Goal: Information Seeking & Learning: Learn about a topic

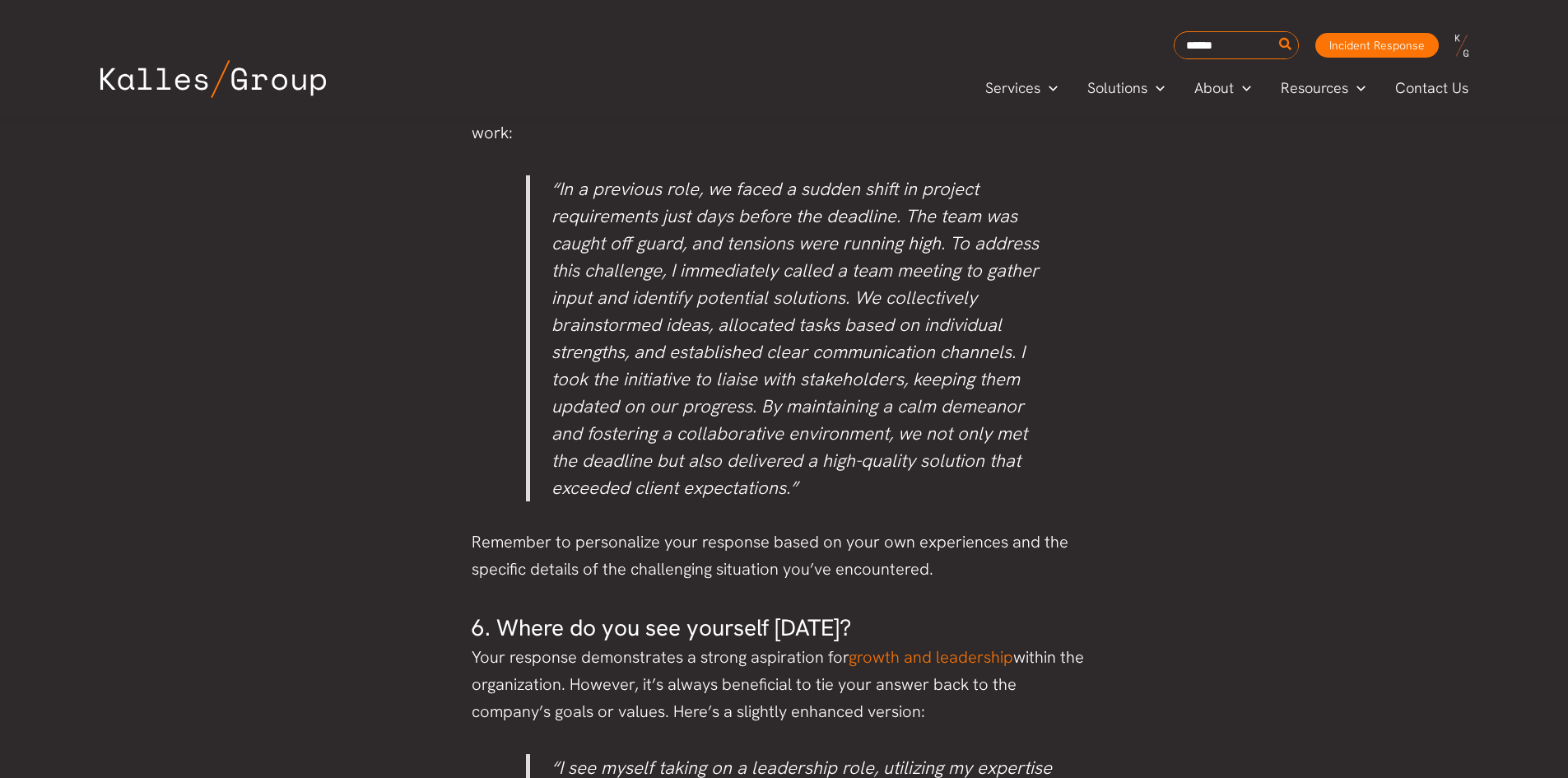
scroll to position [3045, 0]
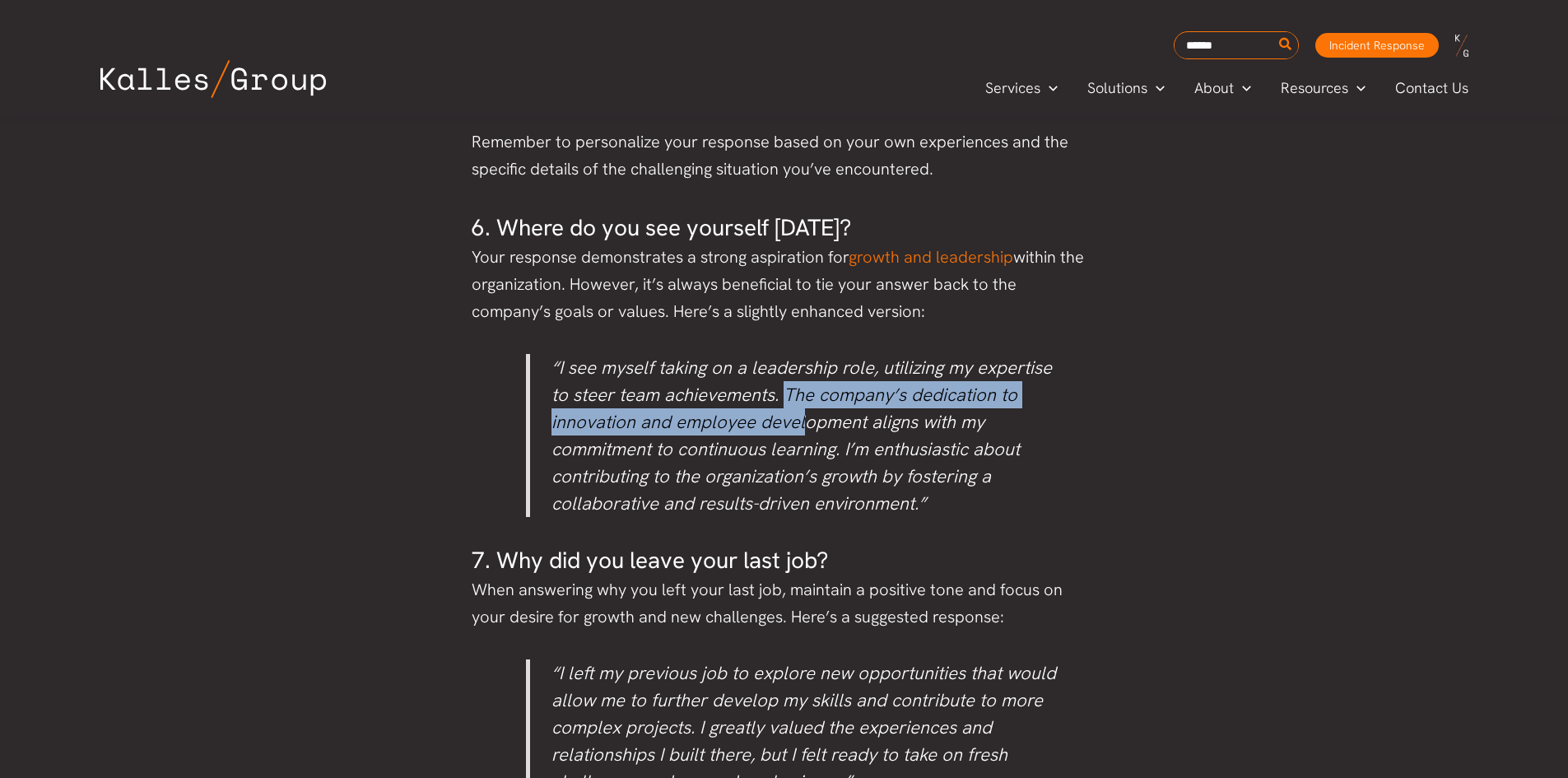
drag, startPoint x: 785, startPoint y: 395, endPoint x: 799, endPoint y: 425, distance: 33.1
click at [799, 425] on p "“I see myself taking on a leadership role, utilizing my expertise to steer team…" at bounding box center [804, 435] width 505 height 163
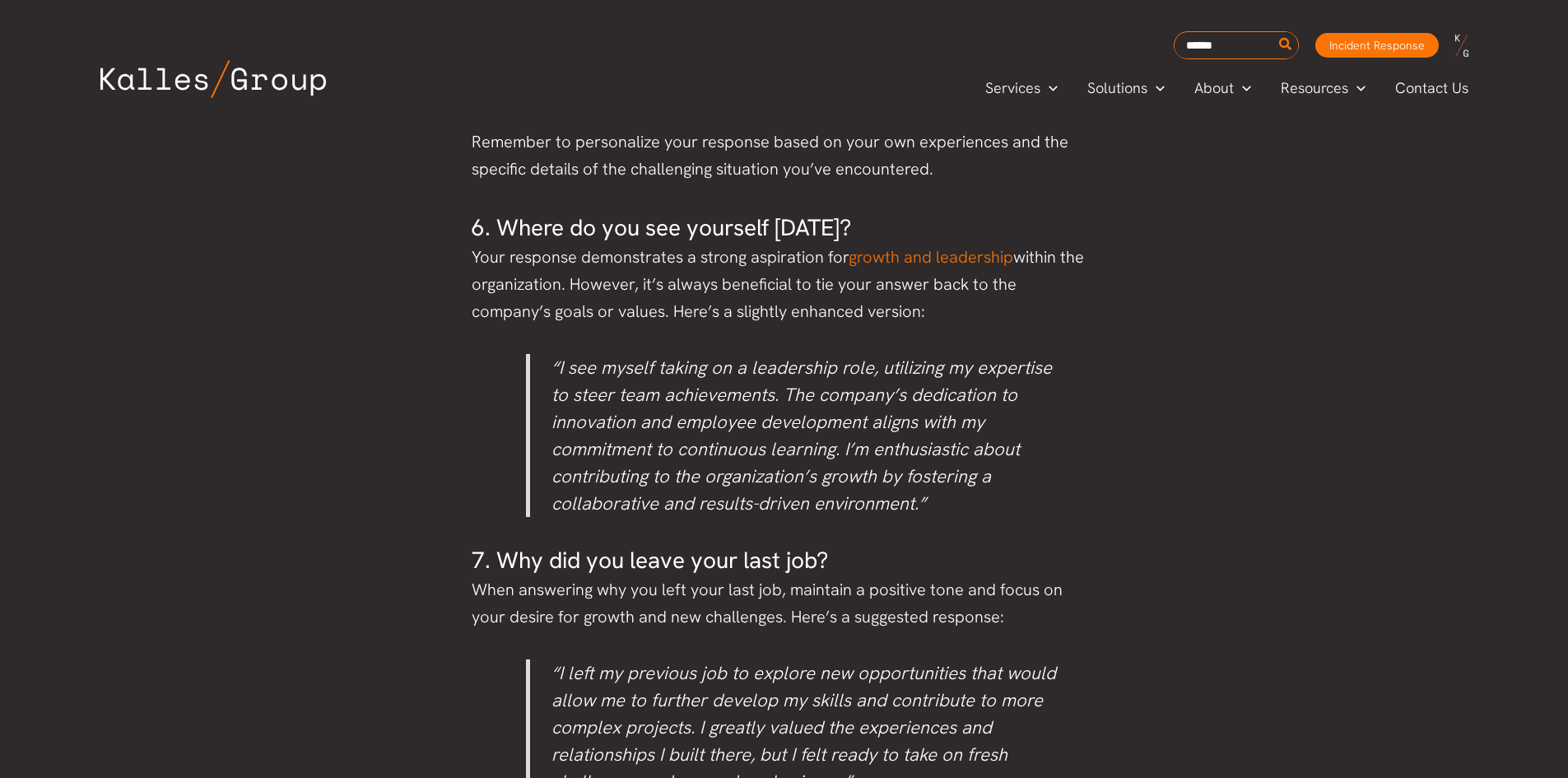
click at [850, 473] on p "“I see myself taking on a leadership role, utilizing my expertise to steer team…" at bounding box center [804, 435] width 505 height 163
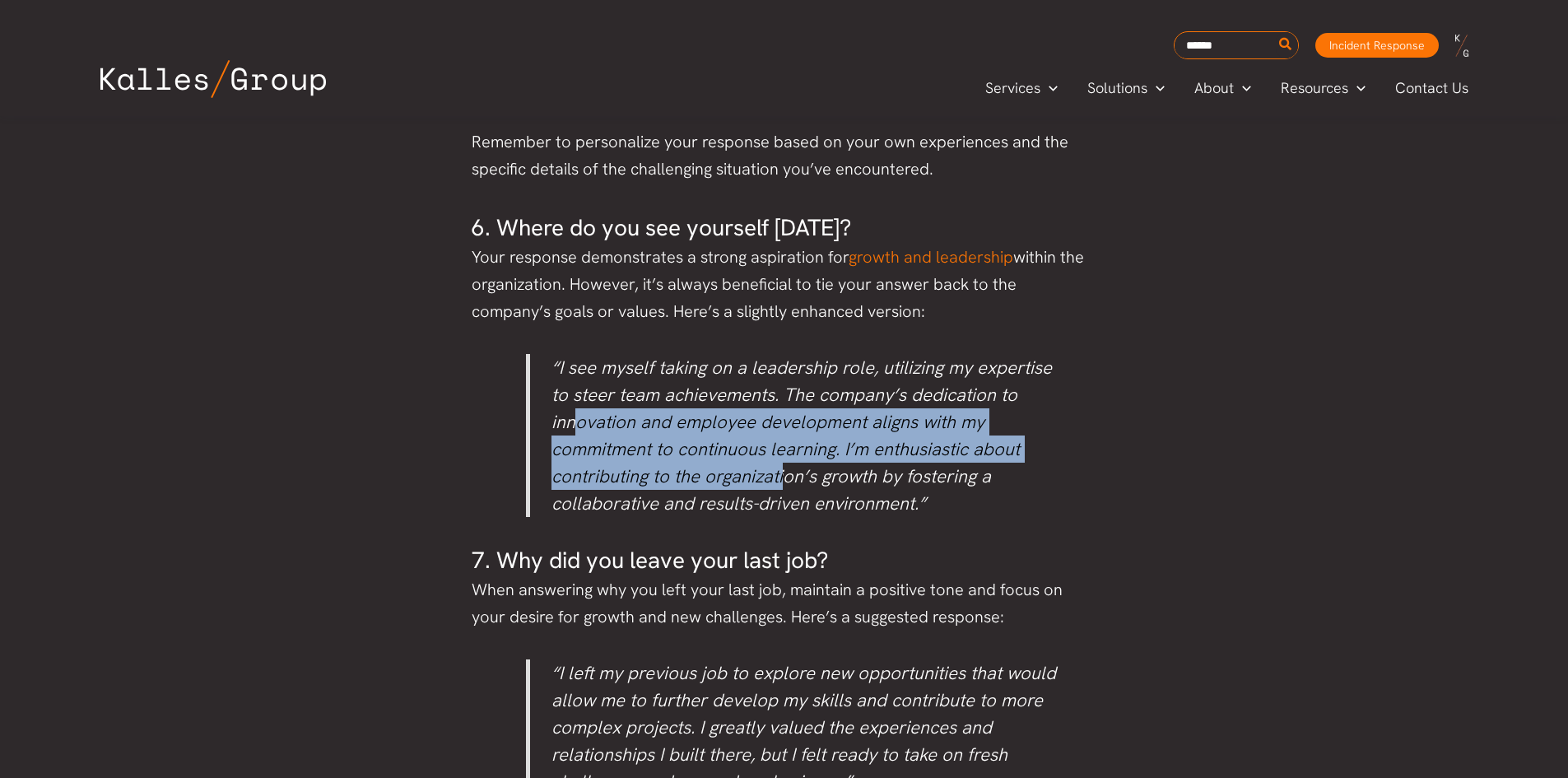
drag, startPoint x: 576, startPoint y: 435, endPoint x: 824, endPoint y: 468, distance: 250.2
click at [799, 466] on p "“I see myself taking on a leadership role, utilizing my expertise to steer team…" at bounding box center [804, 435] width 505 height 163
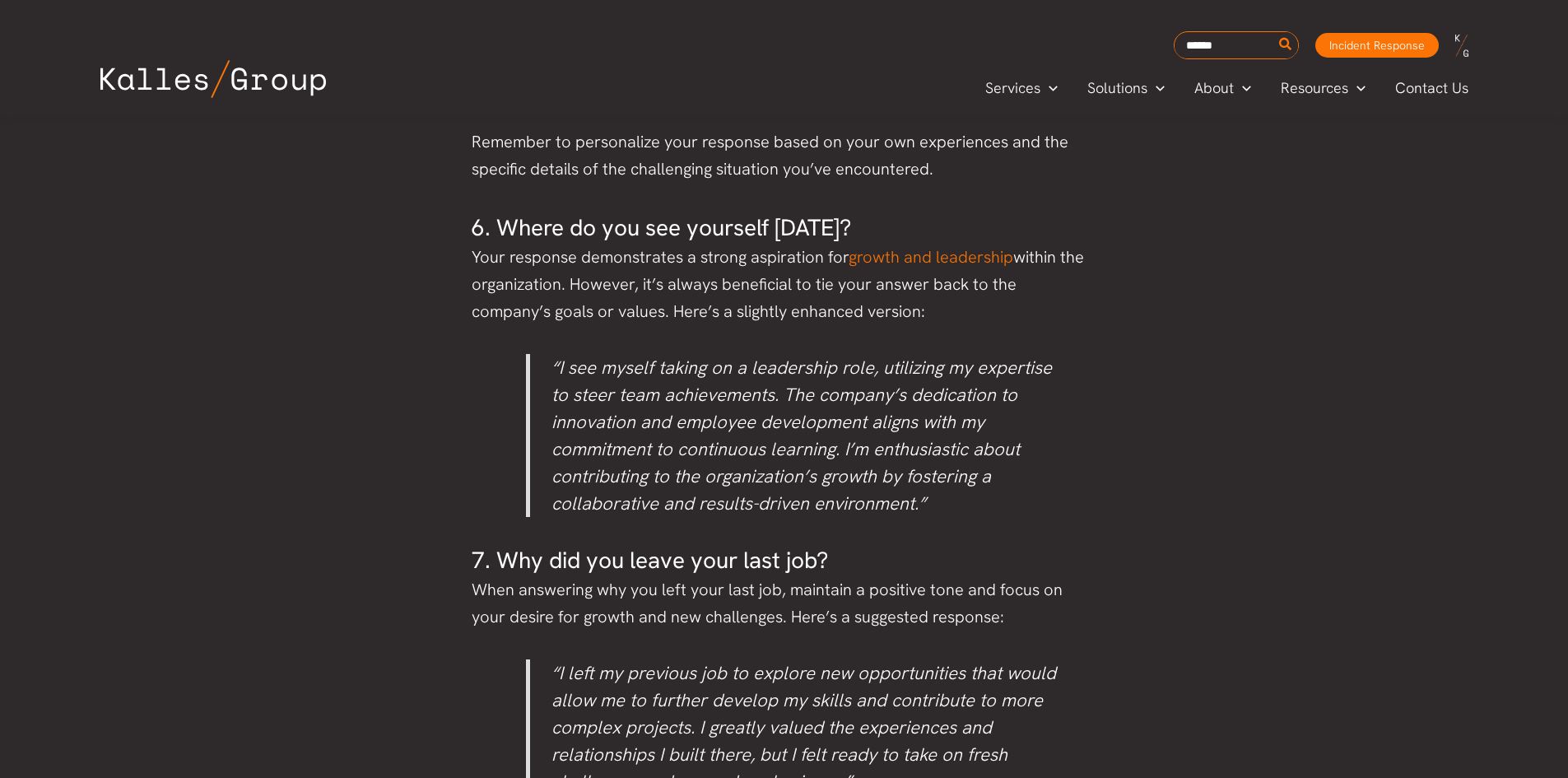
click at [859, 480] on p "“I see myself taking on a leadership role, utilizing my expertise to steer team…" at bounding box center [804, 435] width 505 height 163
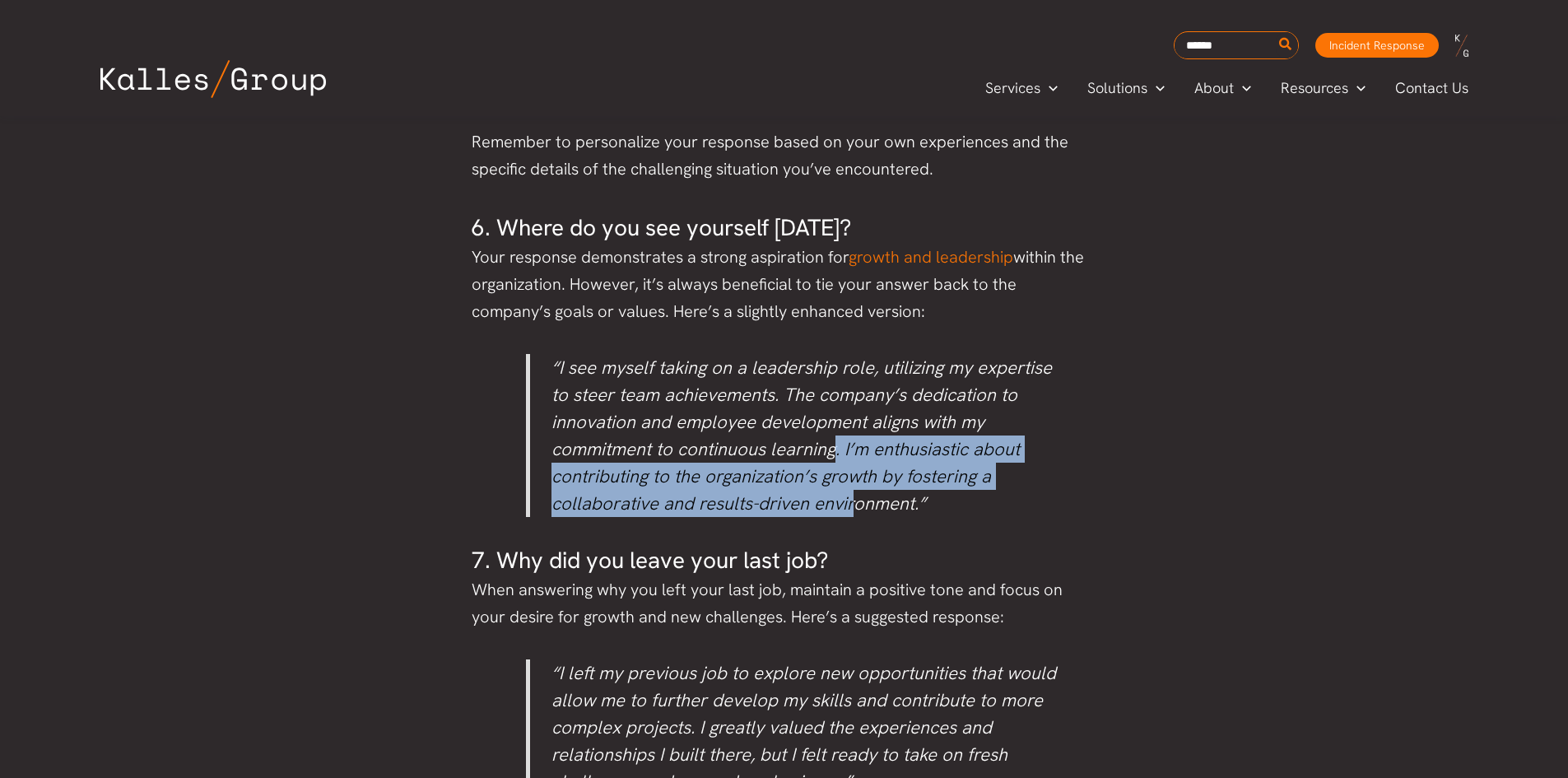
drag, startPoint x: 829, startPoint y: 455, endPoint x: 886, endPoint y: 500, distance: 72.6
click at [855, 496] on p "“I see myself taking on a leadership role, utilizing my expertise to steer team…" at bounding box center [804, 435] width 505 height 163
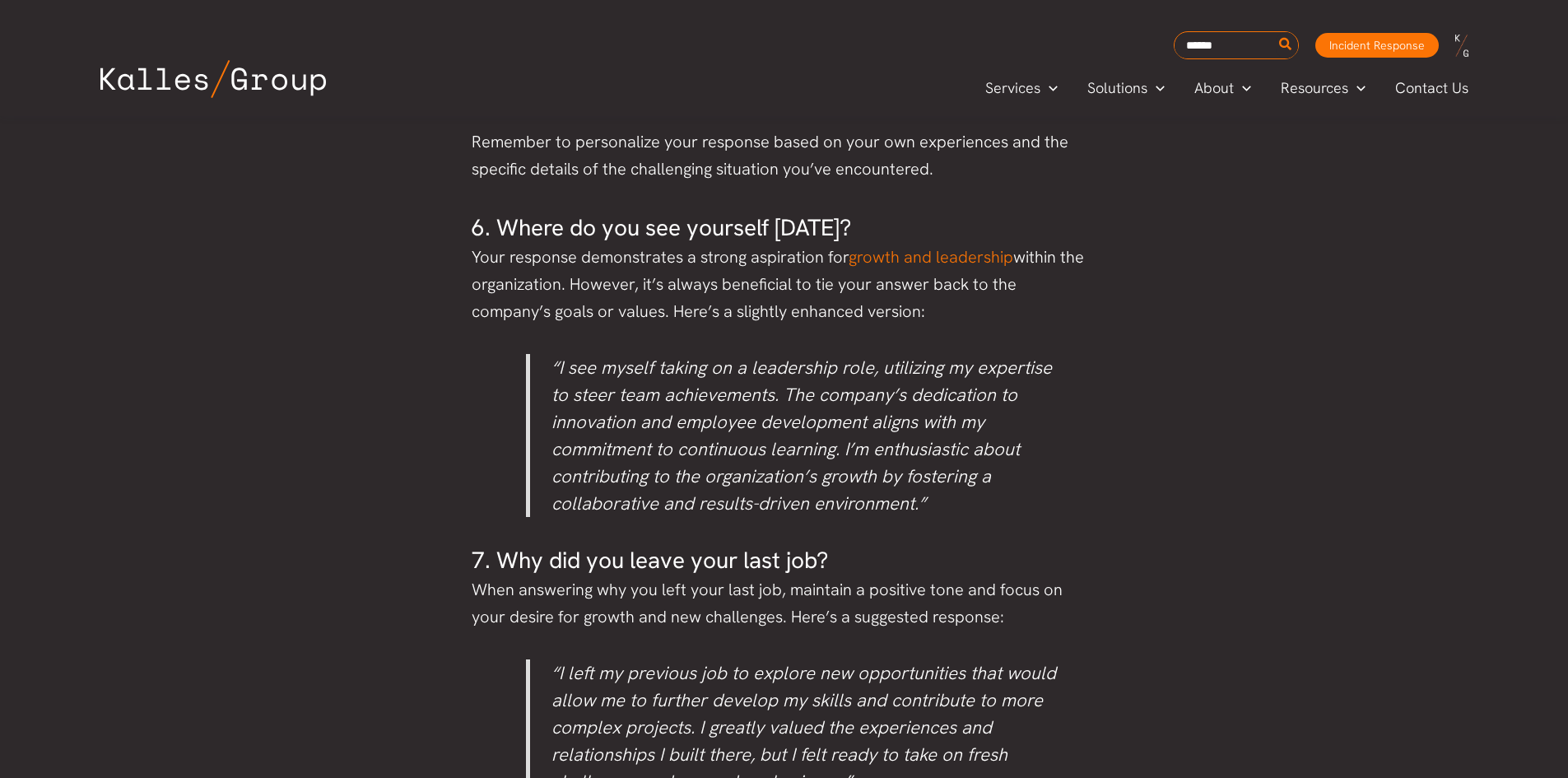
click at [897, 500] on p "“I see myself taking on a leadership role, utilizing my expertise to steer team…" at bounding box center [804, 435] width 505 height 163
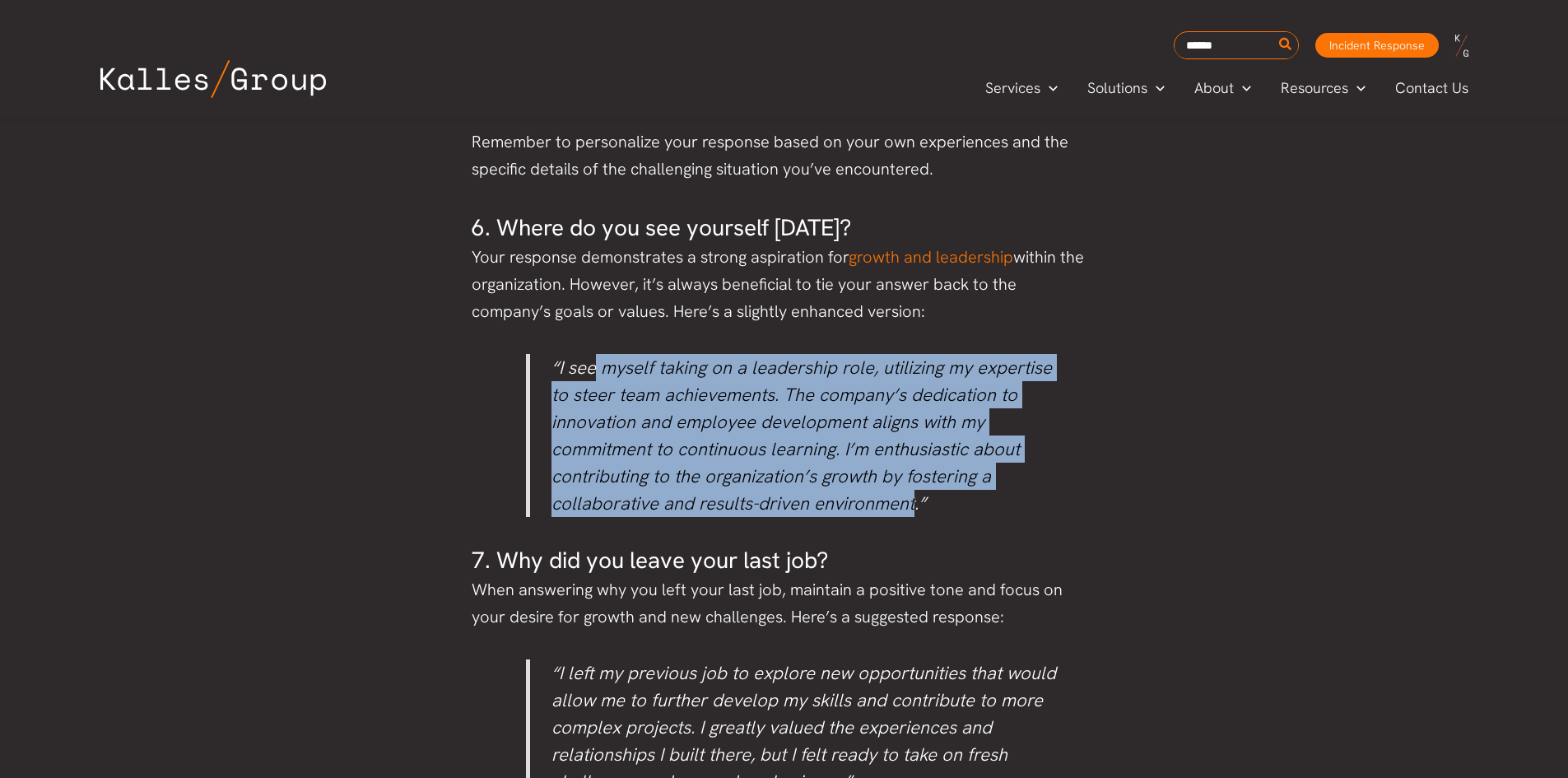
drag, startPoint x: 907, startPoint y: 504, endPoint x: 593, endPoint y: 338, distance: 355.2
click at [593, 338] on div "Ever stumbled on a curveball question in an interview? Initial impressions of e…" at bounding box center [784, 117] width 625 height 4712
click at [794, 432] on p "“I see myself taking on a leadership role, utilizing my expertise to steer team…" at bounding box center [804, 435] width 505 height 163
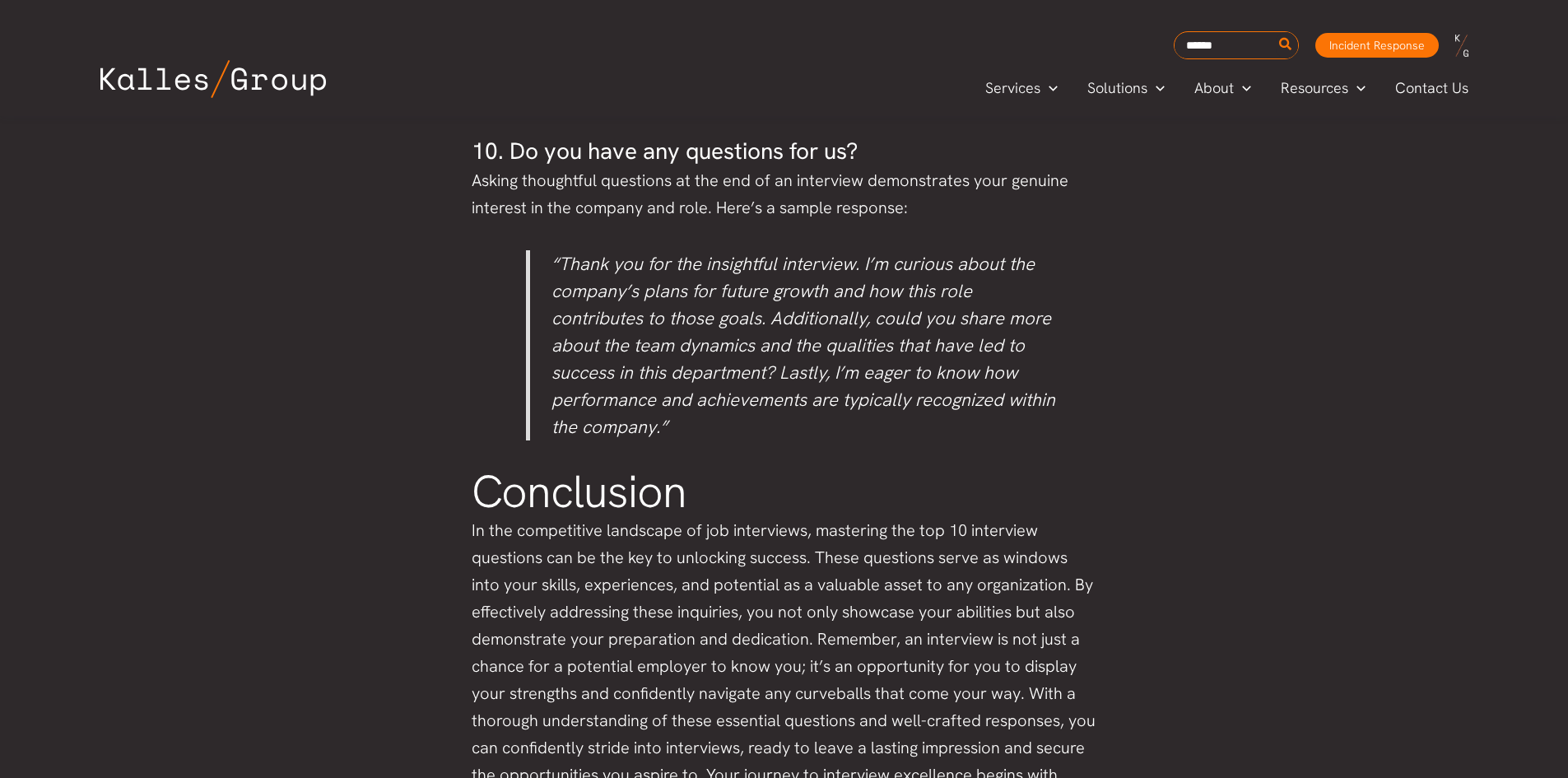
scroll to position [4534, 0]
drag, startPoint x: 755, startPoint y: 324, endPoint x: 779, endPoint y: 334, distance: 26.0
click at [763, 329] on p "“Thank you for the insightful interview. I’m curious about the company’s plans …" at bounding box center [804, 345] width 505 height 190
drag, startPoint x: 810, startPoint y: 342, endPoint x: 850, endPoint y: 358, distance: 43.1
click at [850, 358] on p "“Thank you for the insightful interview. I’m curious about the company’s plans …" at bounding box center [804, 345] width 505 height 190
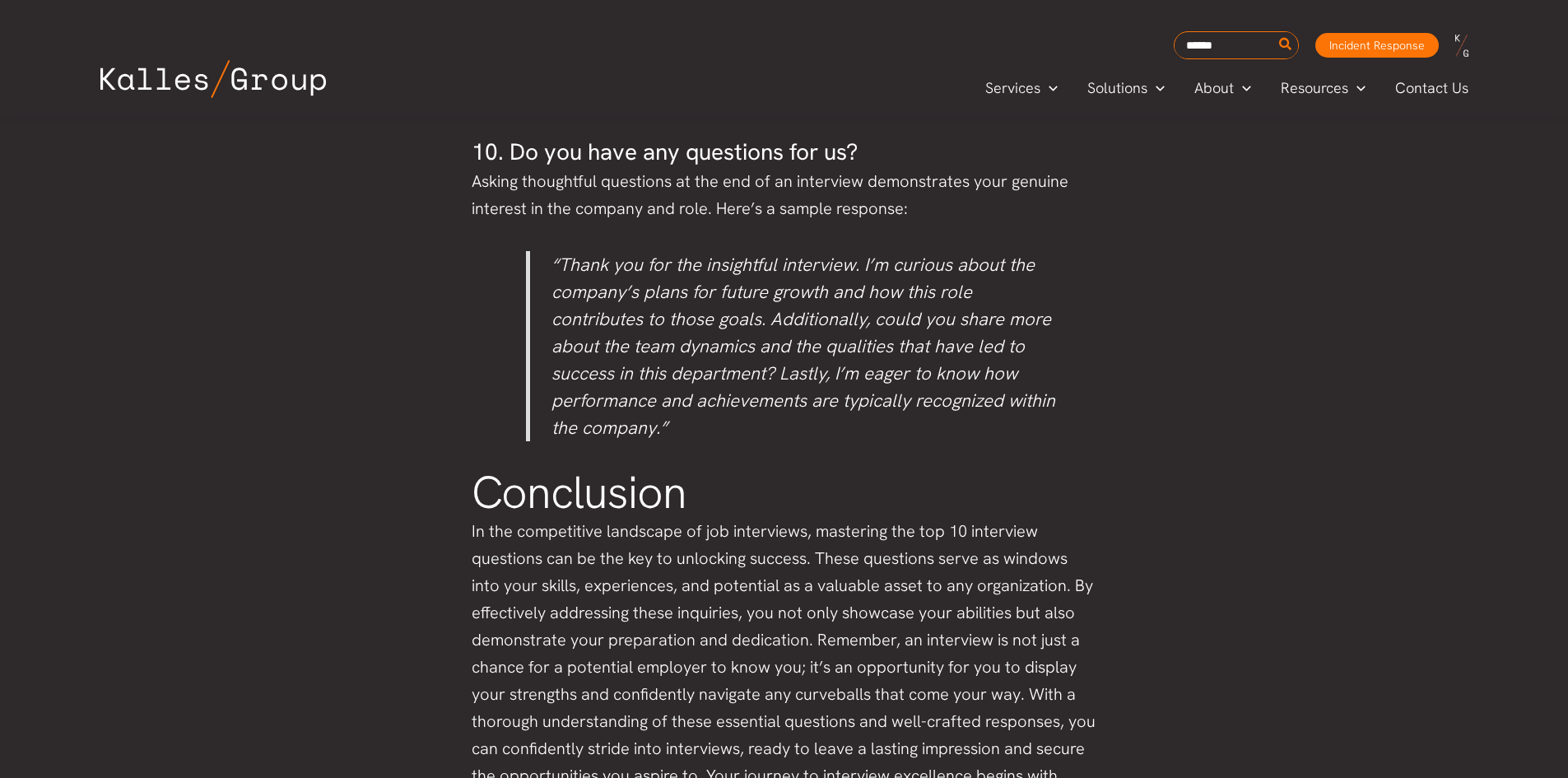
click at [872, 367] on p "“Thank you for the insightful interview. I’m curious about the company’s plans …" at bounding box center [804, 345] width 505 height 190
drag, startPoint x: 777, startPoint y: 367, endPoint x: 843, endPoint y: 375, distance: 66.5
click at [842, 375] on p "“Thank you for the insightful interview. I’m curious about the company’s plans …" at bounding box center [804, 345] width 505 height 190
click at [920, 404] on p "“Thank you for the insightful interview. I’m curious about the company’s plans …" at bounding box center [804, 345] width 505 height 190
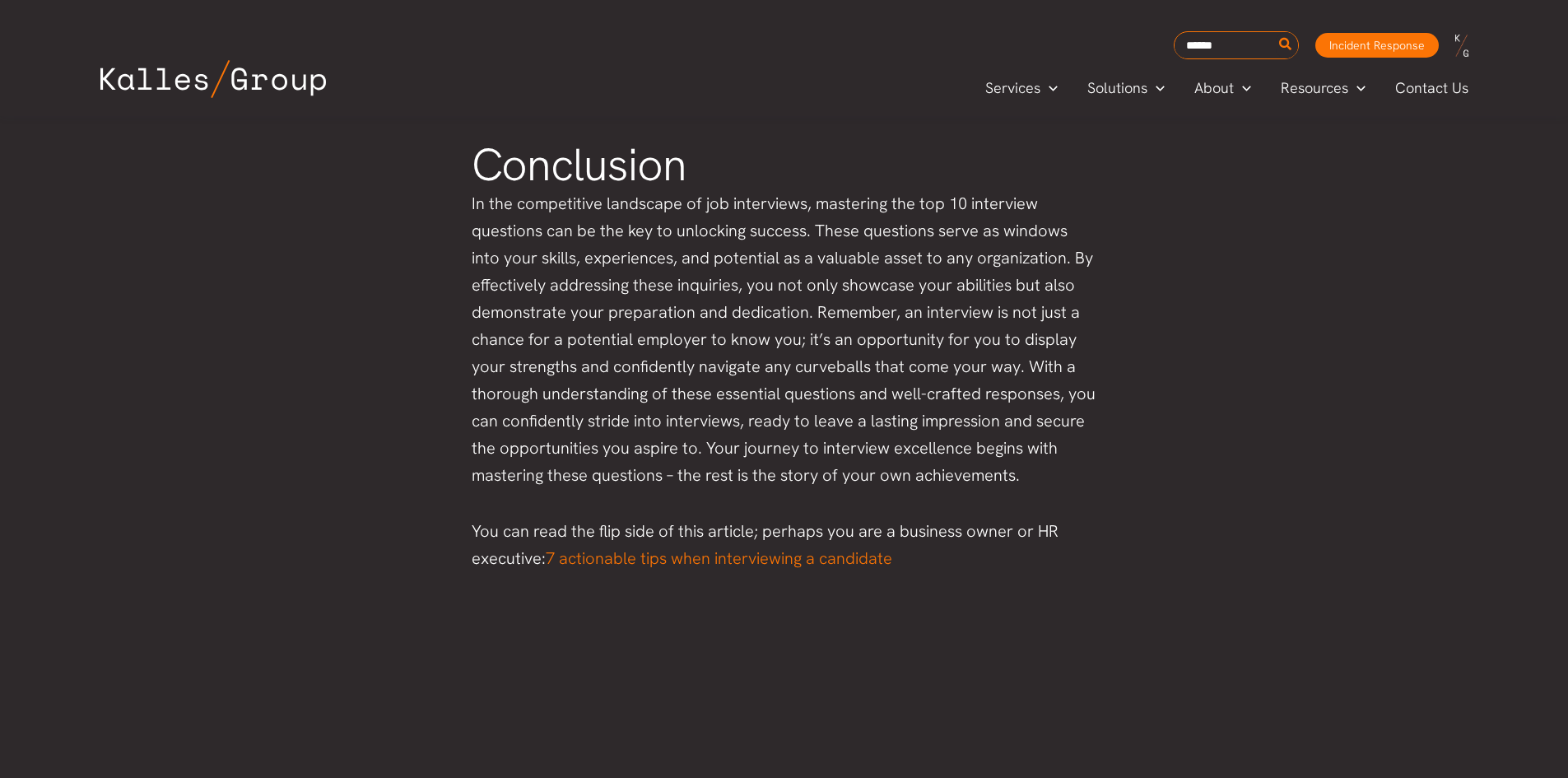
scroll to position [4862, 0]
